Goal: Task Accomplishment & Management: Complete application form

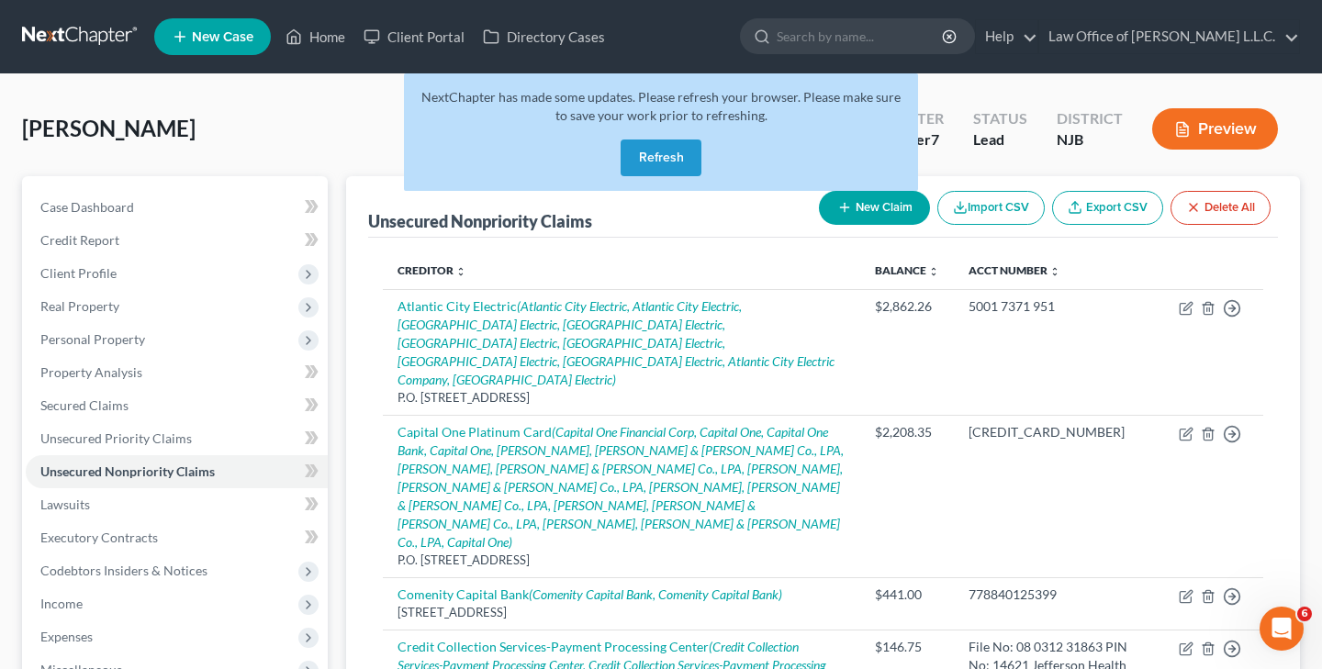
click at [685, 149] on button "Refresh" at bounding box center [661, 158] width 81 height 37
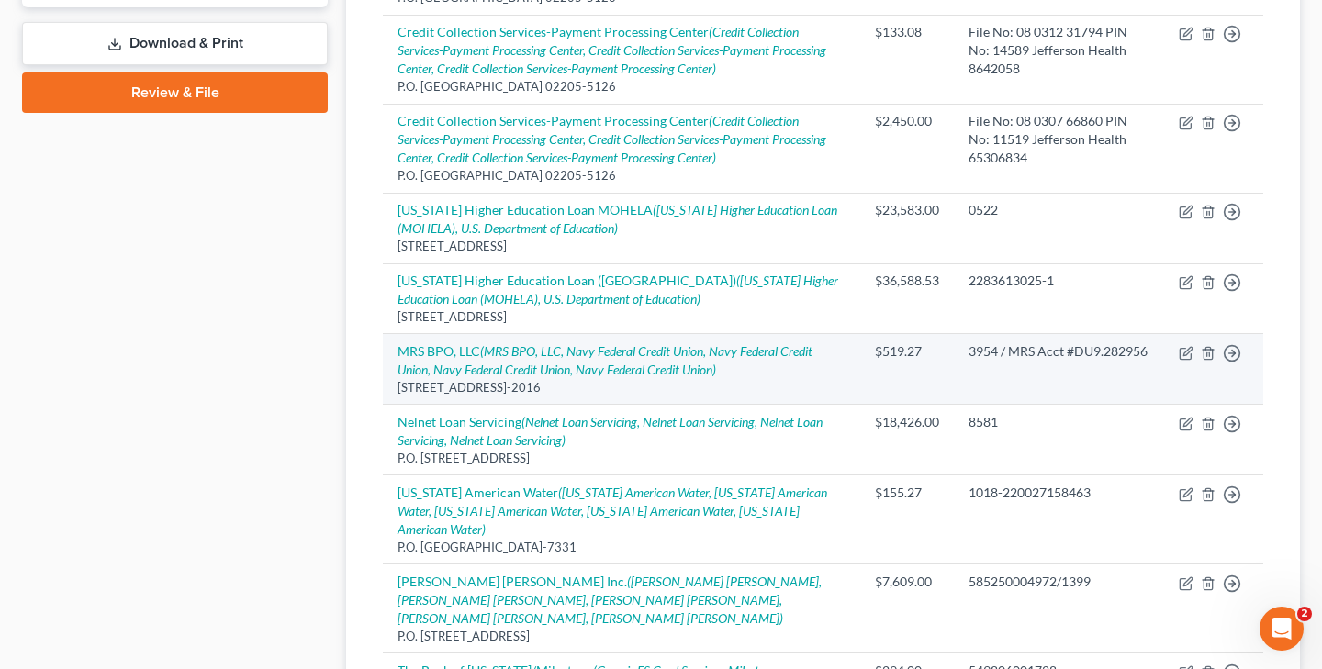
scroll to position [805, 0]
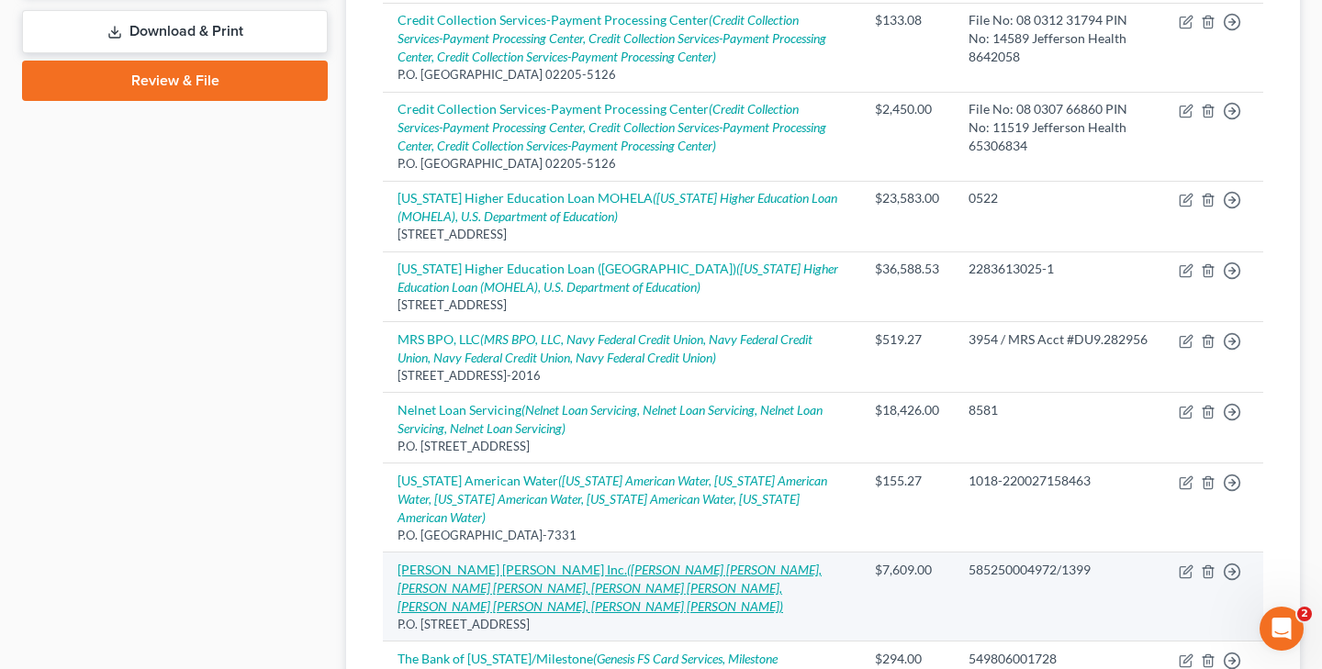
click at [651, 562] on icon "([PERSON_NAME] [PERSON_NAME], [PERSON_NAME] [PERSON_NAME], [PERSON_NAME] [PERSO…" at bounding box center [609, 588] width 424 height 52
select select "7"
select select "17"
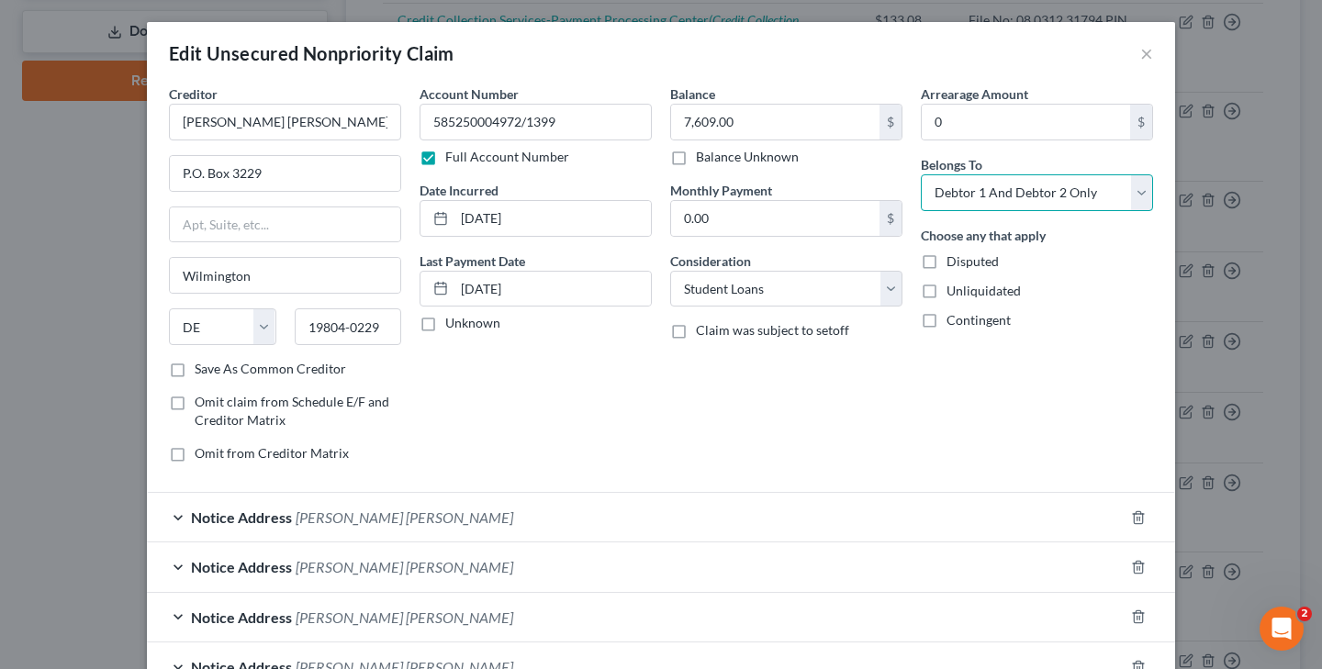
select select "3"
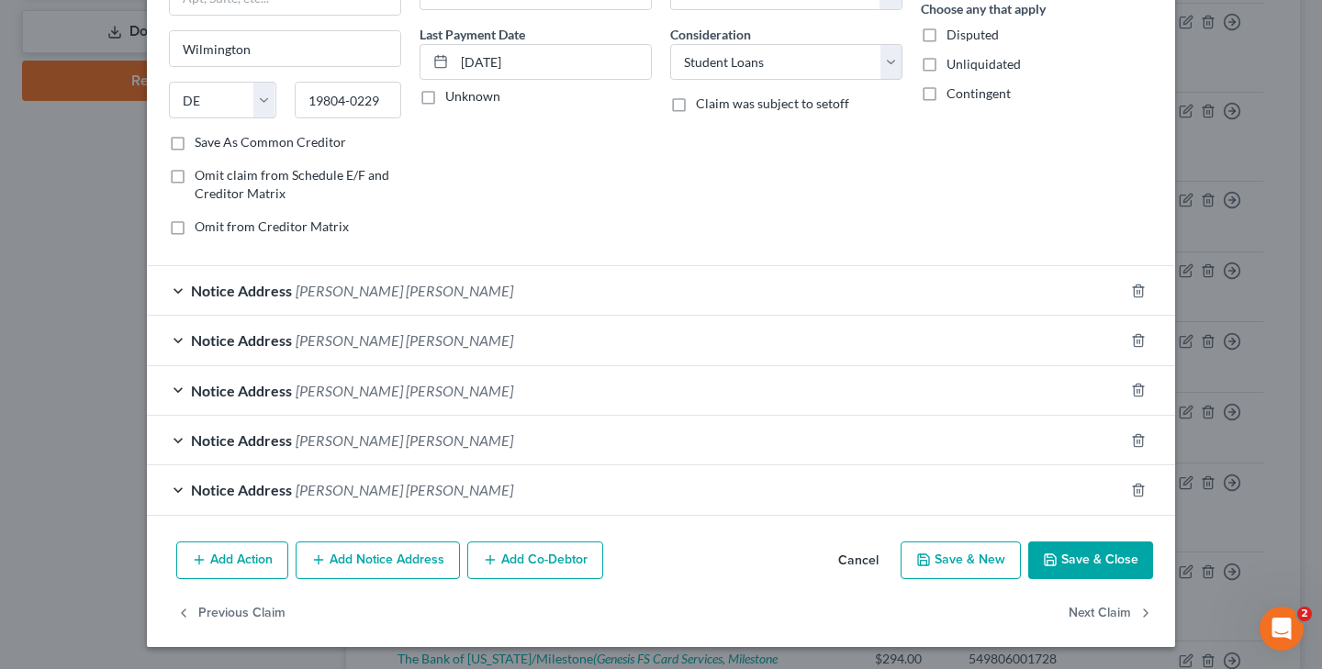
scroll to position [225, 0]
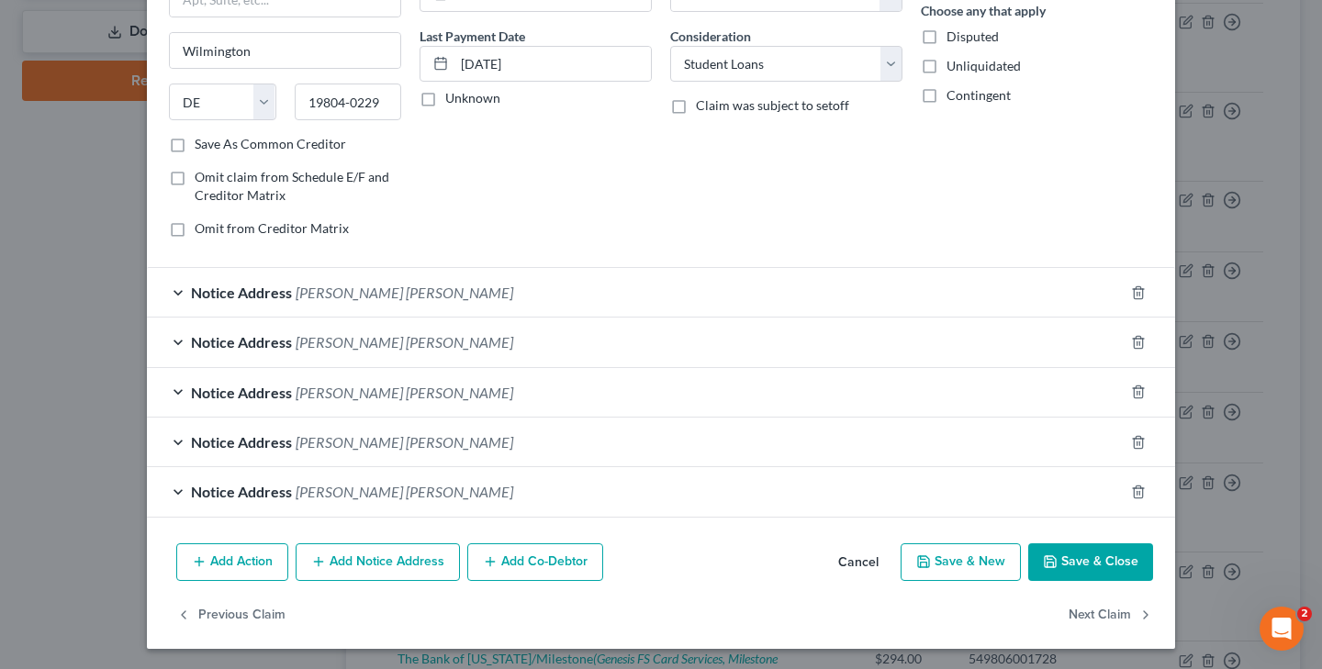
click at [1100, 560] on button "Save & Close" at bounding box center [1090, 562] width 125 height 39
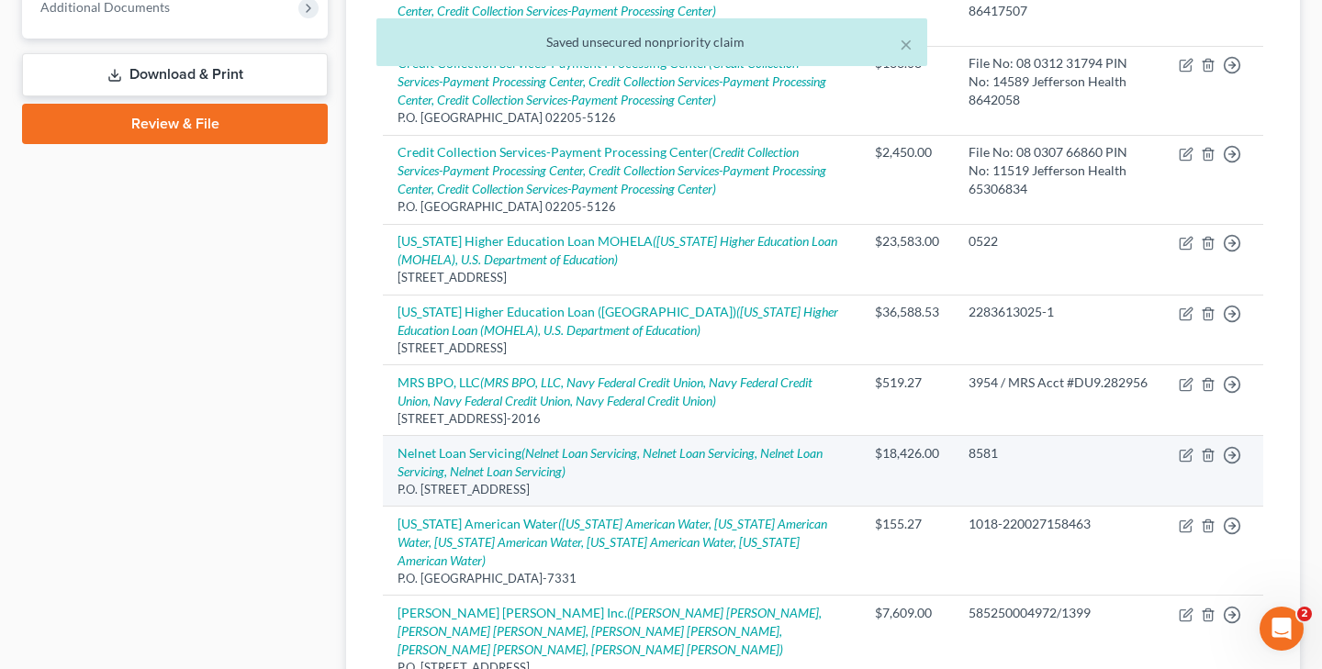
scroll to position [752, 0]
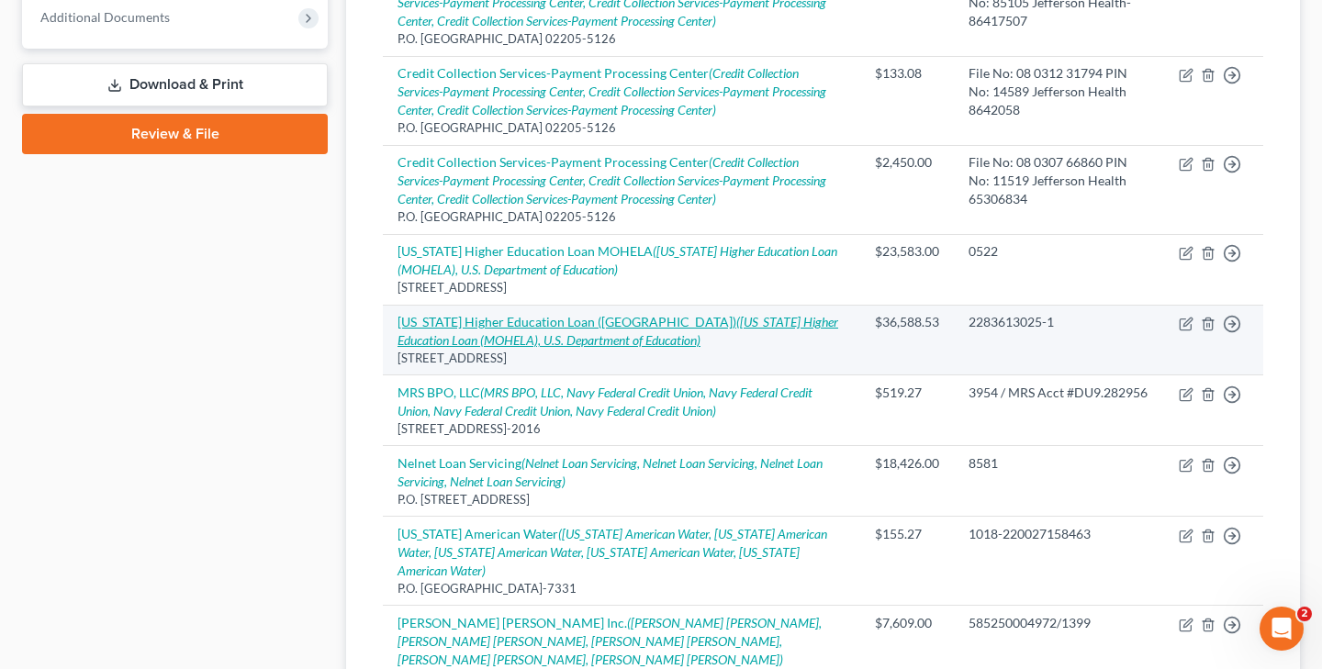
click at [747, 314] on icon "([US_STATE] Higher Education Loan (MOHELA), U.S. Department of Education)" at bounding box center [617, 331] width 441 height 34
select select "26"
select select "17"
select select "0"
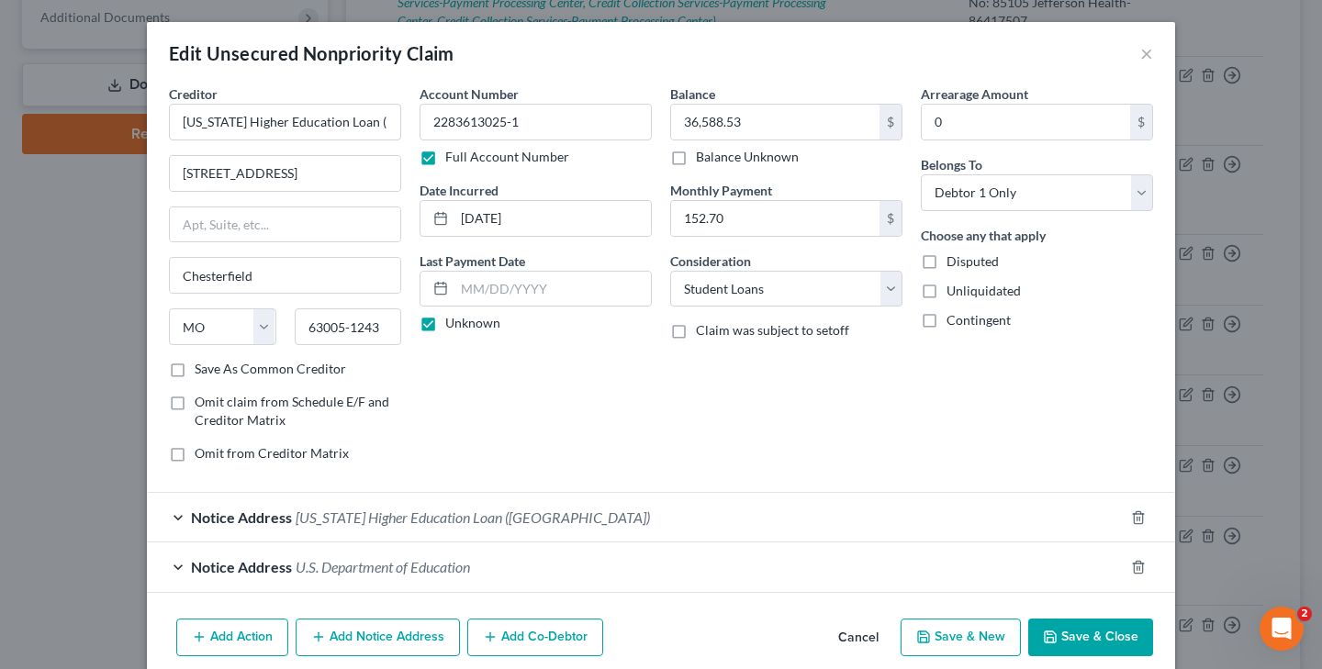
click at [1079, 632] on button "Save & Close" at bounding box center [1090, 638] width 125 height 39
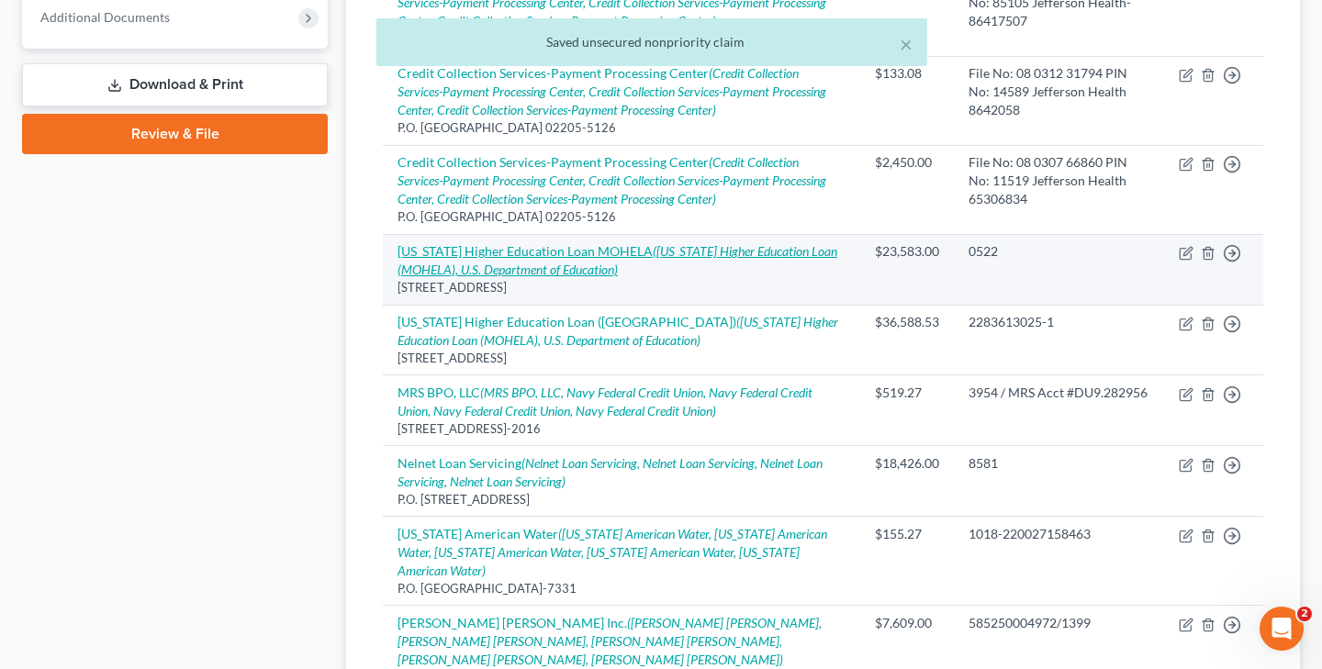
click at [661, 243] on icon "([US_STATE] Higher Education Loan (MOHELA), U.S. Department of Education)" at bounding box center [617, 260] width 440 height 34
select select "26"
select select "0"
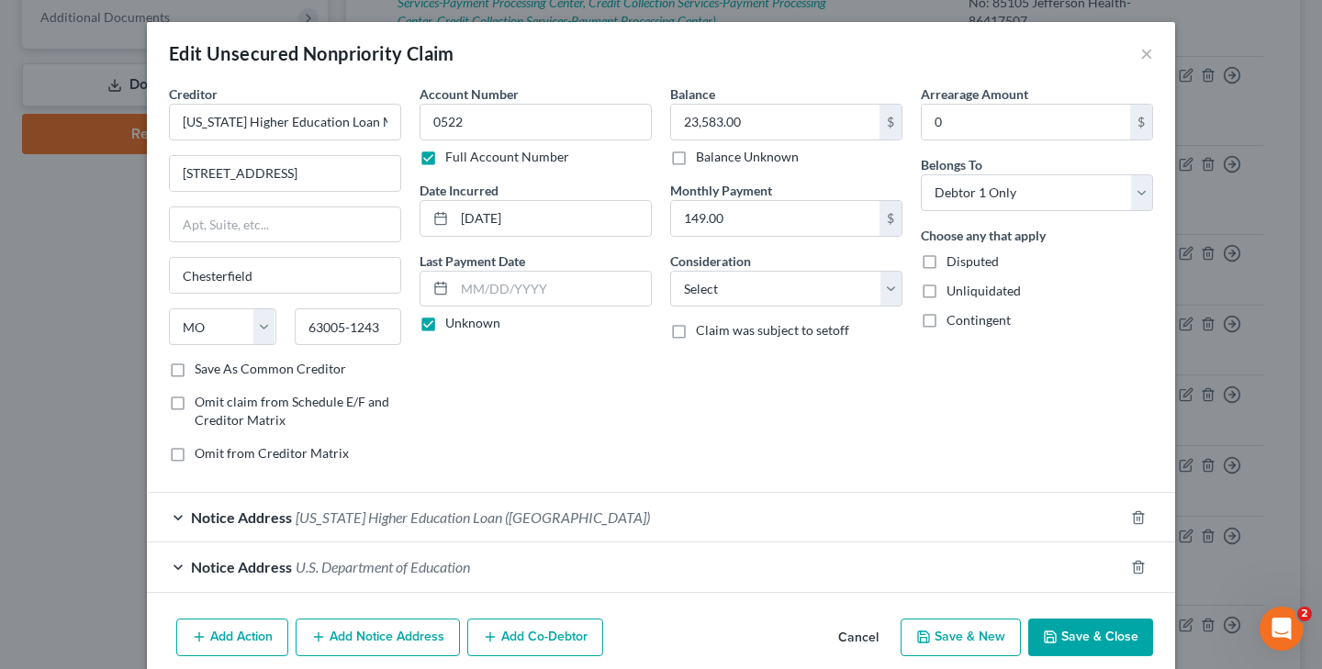
click at [1079, 640] on button "Save & Close" at bounding box center [1090, 638] width 125 height 39
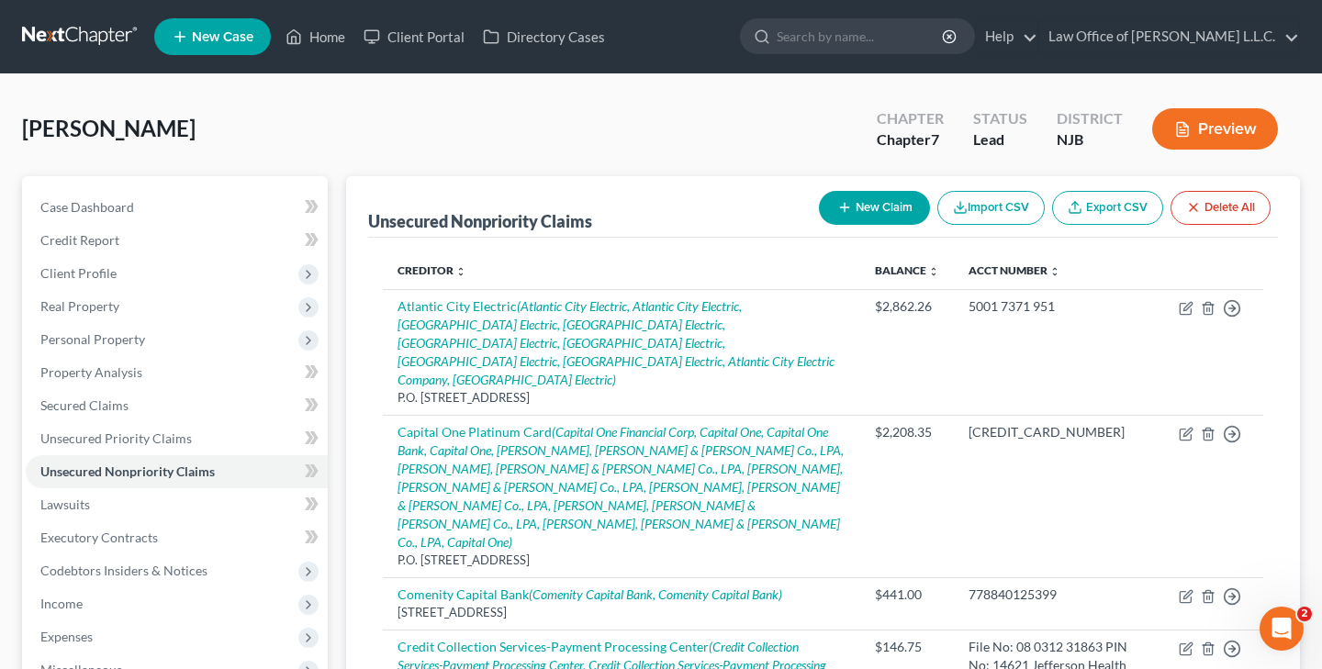
scroll to position [0, 0]
